Goal: Task Accomplishment & Management: Complete application form

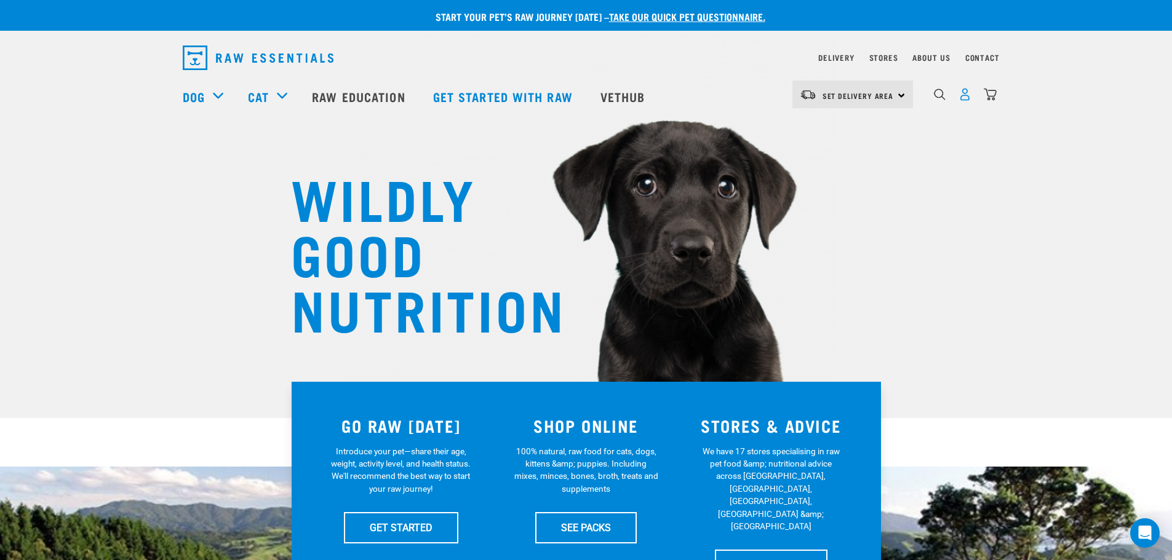
click at [966, 95] on img "dropdown navigation" at bounding box center [964, 94] width 13 height 13
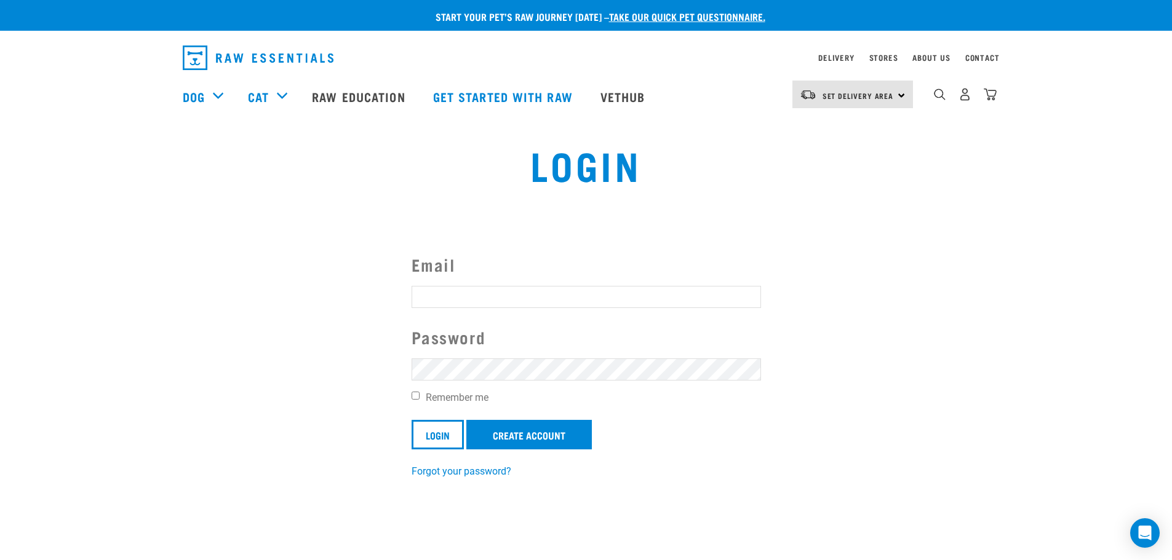
click at [463, 291] on input "Email" at bounding box center [586, 297] width 349 height 22
type input "northhill@xtra.co.nz"
click at [530, 429] on link "Create Account" at bounding box center [528, 435] width 125 height 30
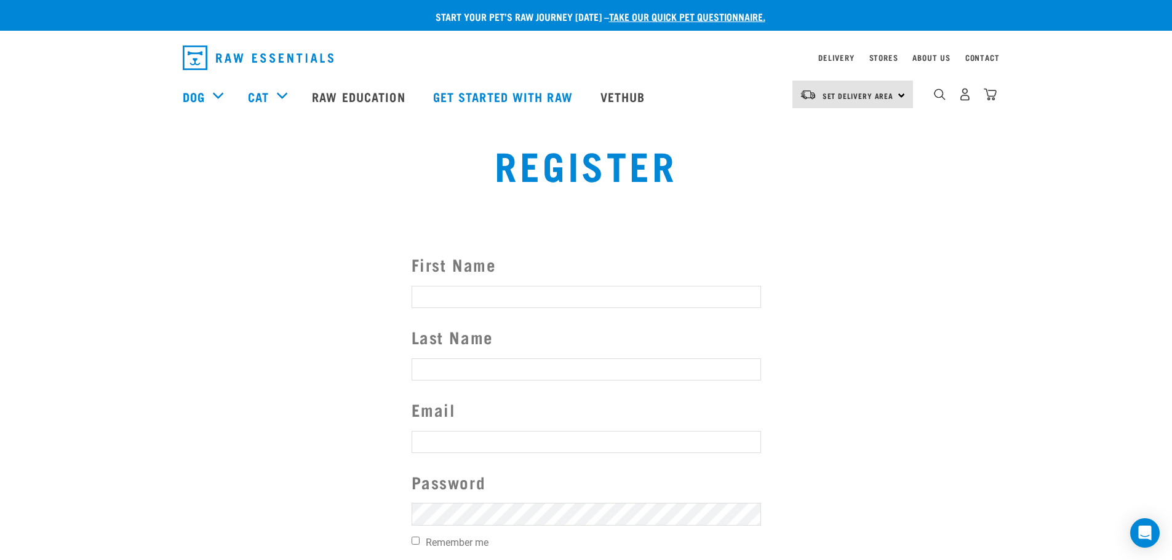
click at [496, 294] on input "First Name" at bounding box center [586, 297] width 349 height 22
type input "Maree"
click at [490, 365] on input "Last Name" at bounding box center [586, 370] width 349 height 22
type input "Hill"
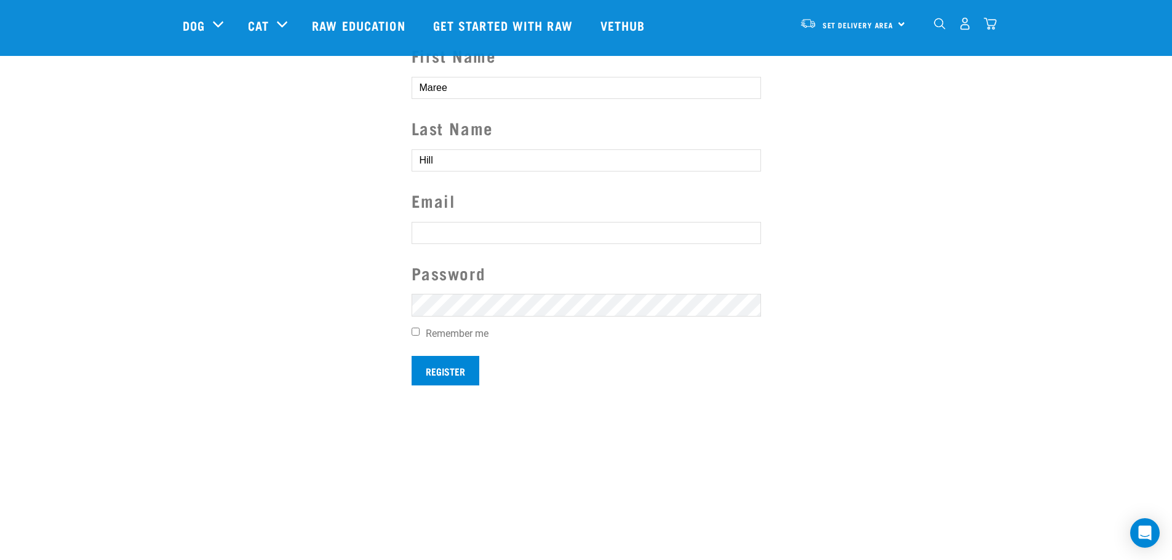
scroll to position [123, 0]
click at [456, 224] on input "text" at bounding box center [586, 229] width 349 height 22
type input "northhill@xtra.co.nz"
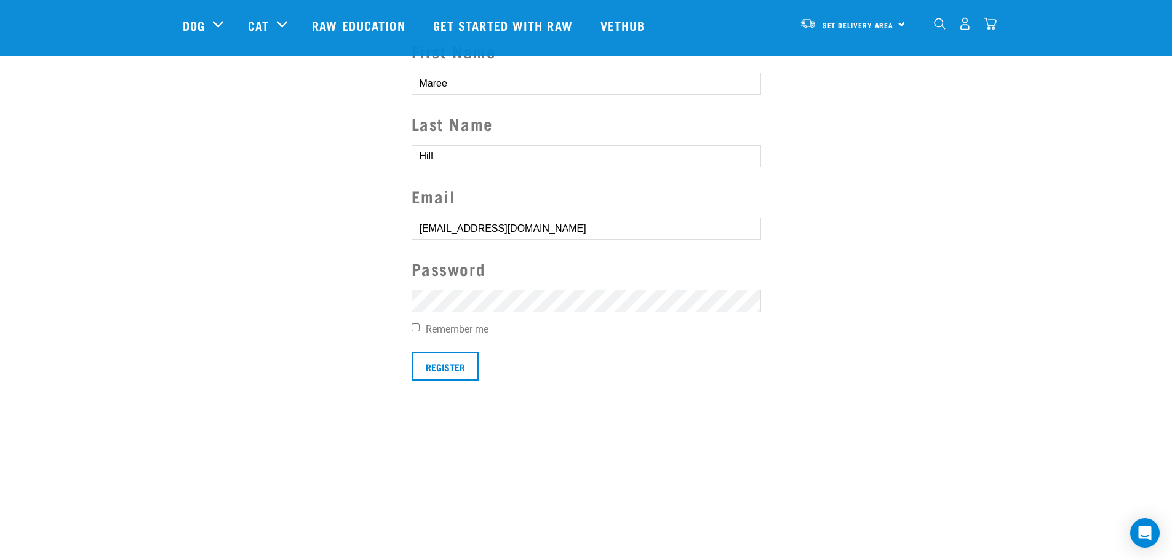
click at [416, 327] on input "Remember me" at bounding box center [416, 328] width 8 height 8
checkbox input "true"
click at [449, 366] on input "Register" at bounding box center [446, 367] width 68 height 30
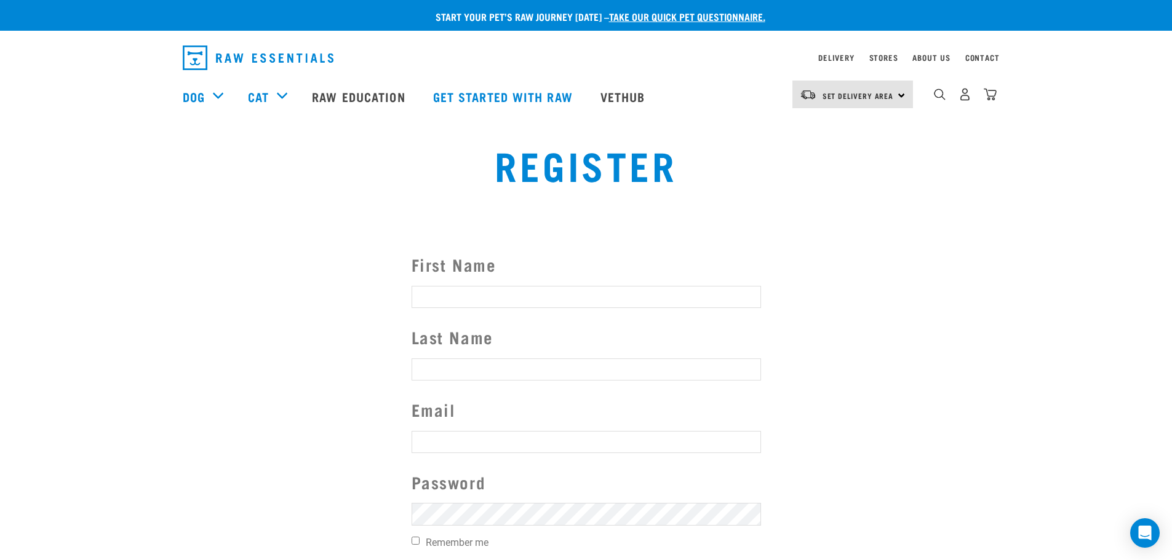
click at [18, 274] on strong "Couldn’t save user." at bounding box center [0, 273] width 35 height 41
click at [23, 265] on button "delete" at bounding box center [17, 258] width 12 height 12
